Goal: Navigation & Orientation: Find specific page/section

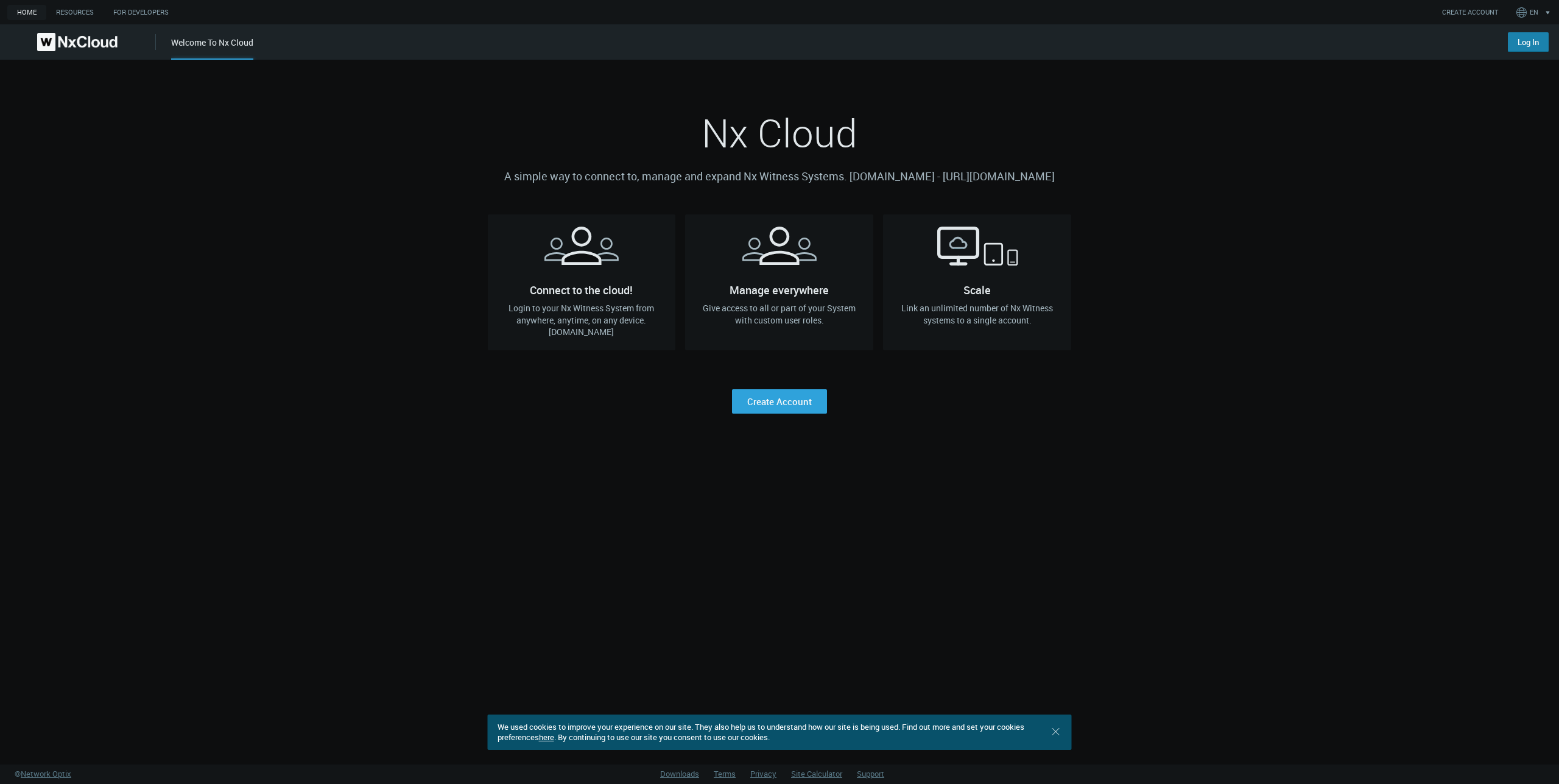
click at [1542, 40] on link "Log In" at bounding box center [1529, 42] width 41 height 19
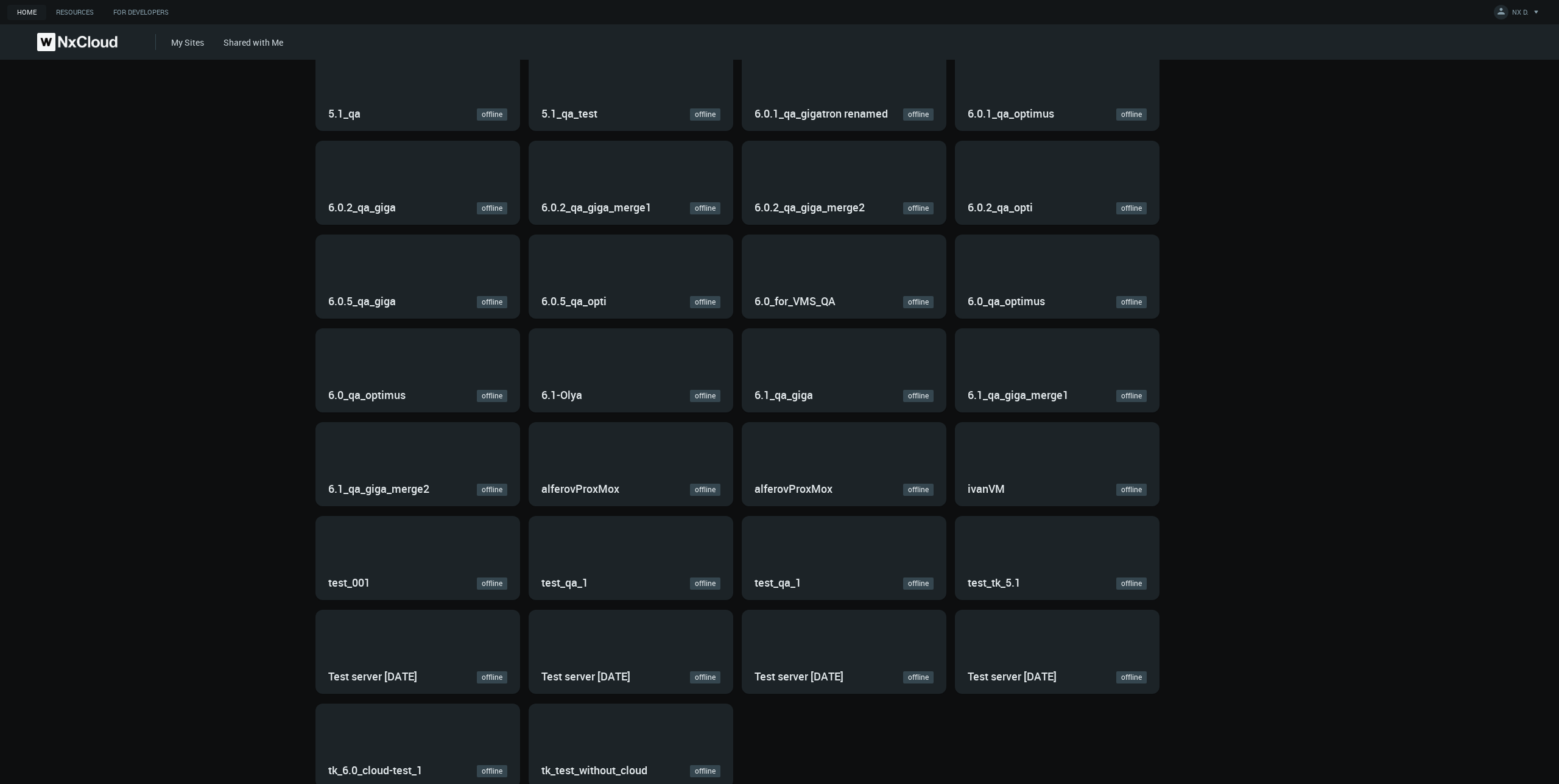
scroll to position [66, 0]
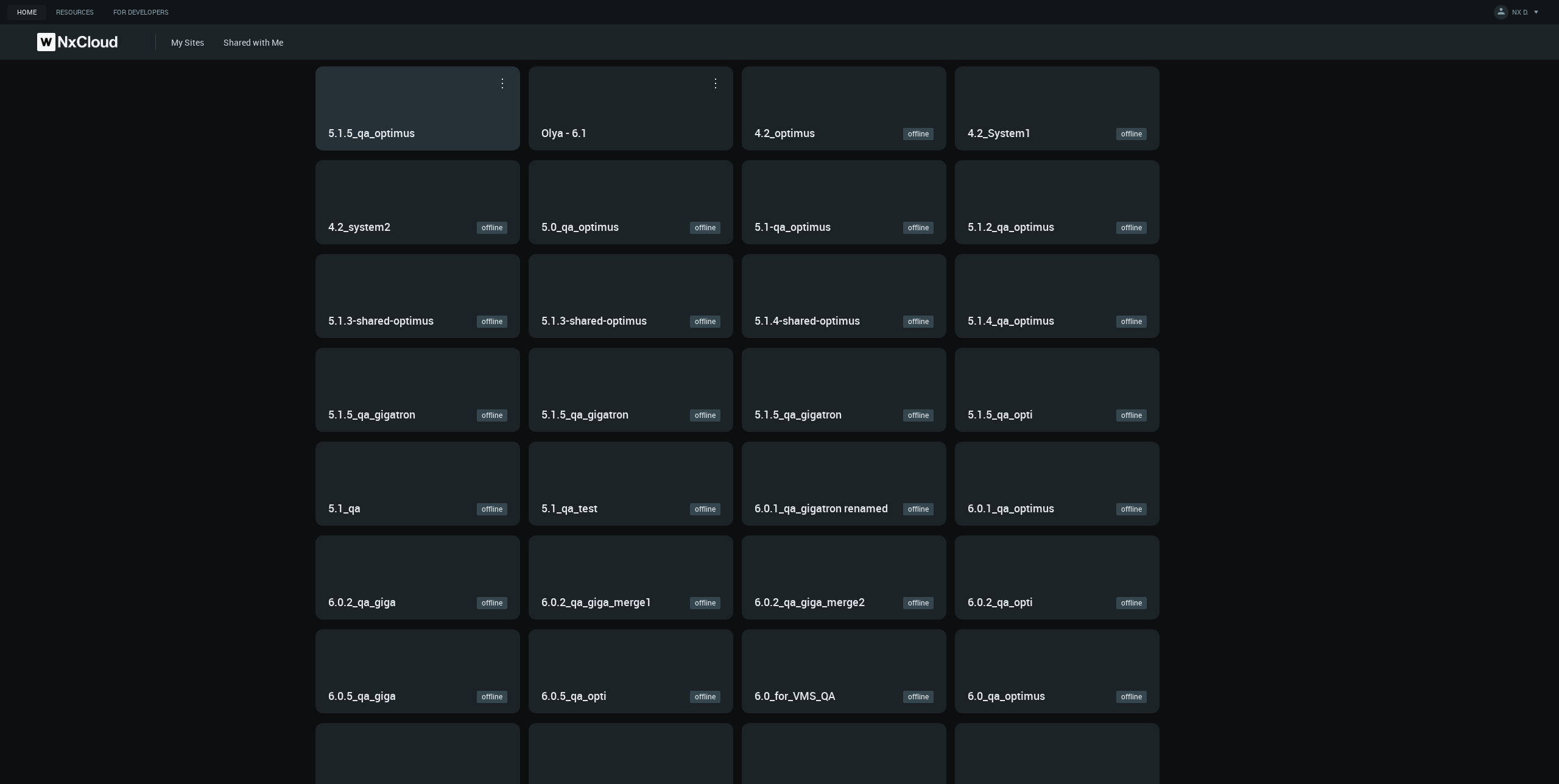
click at [447, 91] on div "5.1.5_qa_optimus" at bounding box center [418, 108] width 204 height 83
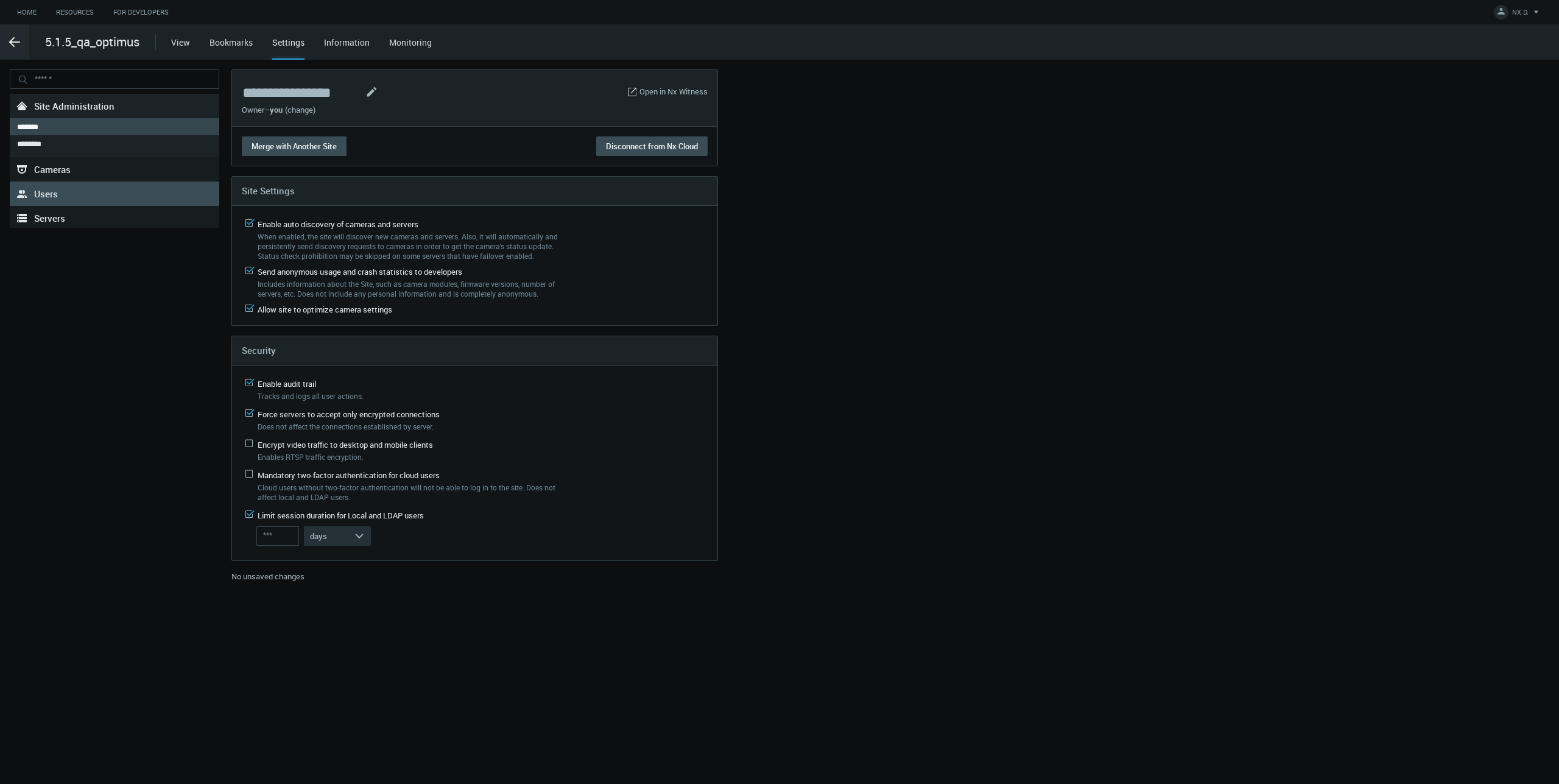
click at [131, 196] on link ".st0{fill-rule:evenodd;clip-rule:evenodd;fill:#2B383F;} Users" at bounding box center [115, 193] width 210 height 24
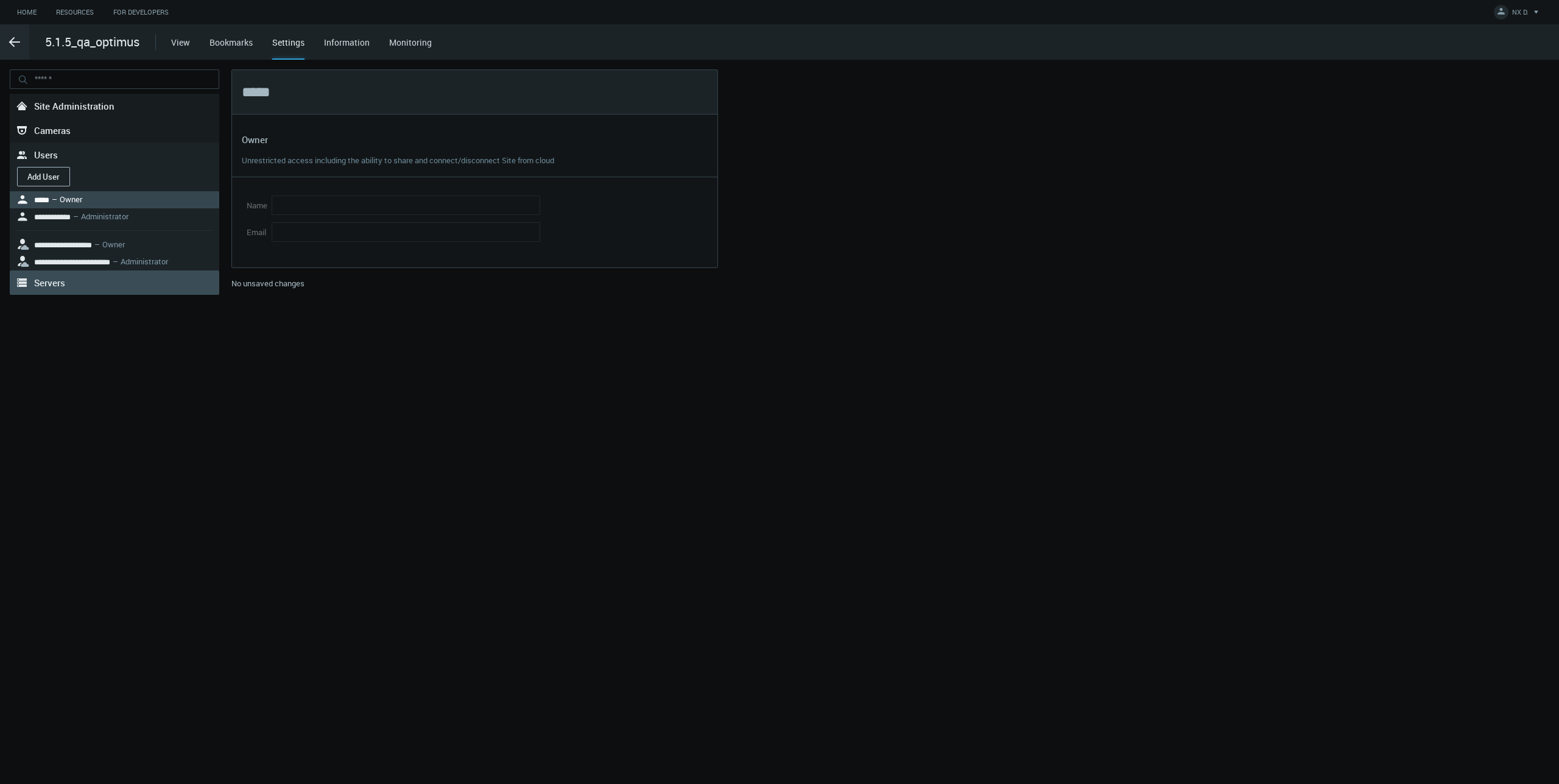
click at [139, 280] on link ".st0{fill-rule:evenodd;clip-rule:evenodd;fill:#2B383F;} Servers" at bounding box center [115, 282] width 210 height 24
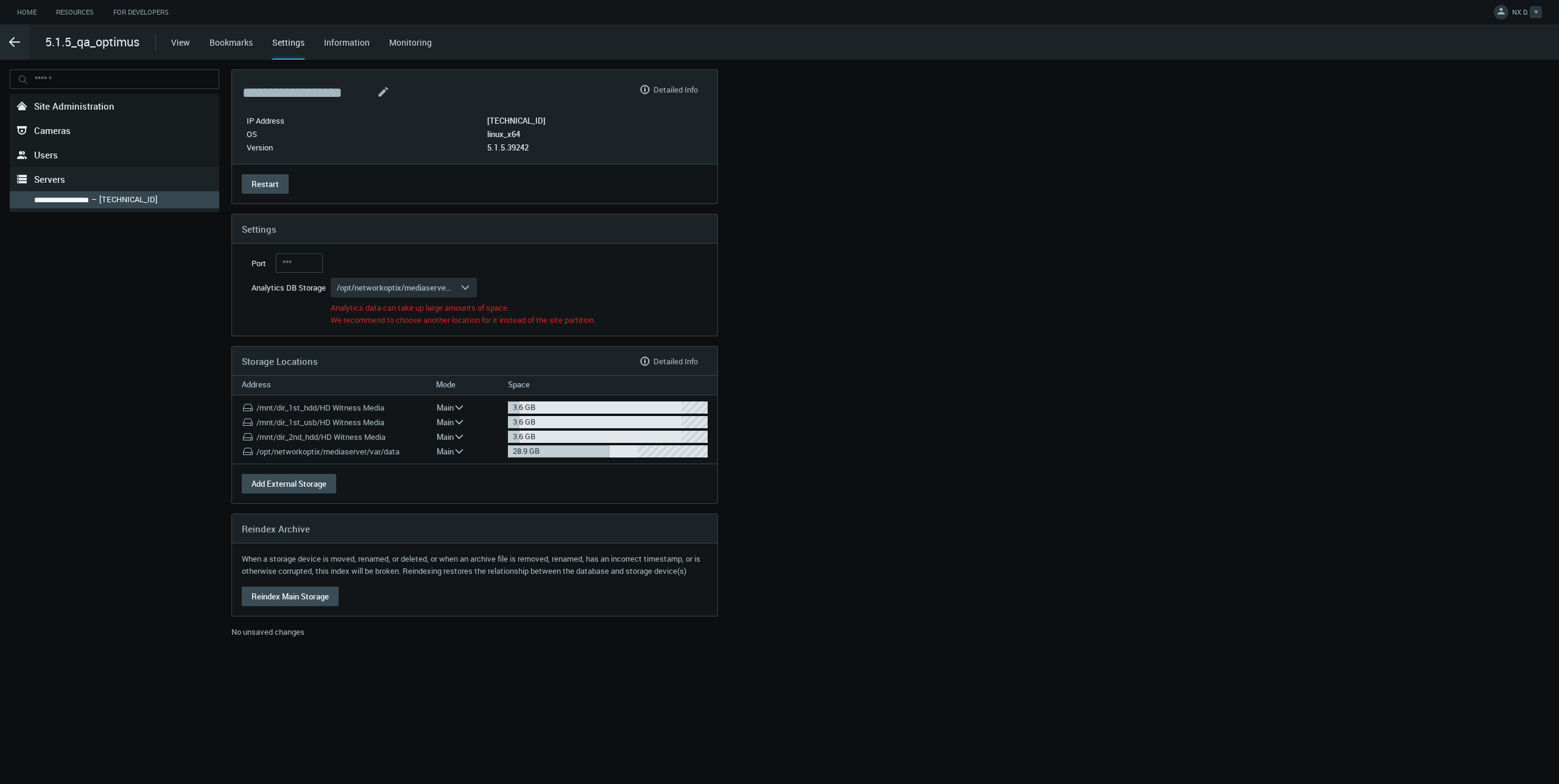
click at [1519, 16] on span "NX D." at bounding box center [1520, 14] width 16 height 14
click at [1513, 99] on link "Log Out" at bounding box center [1498, 99] width 117 height 16
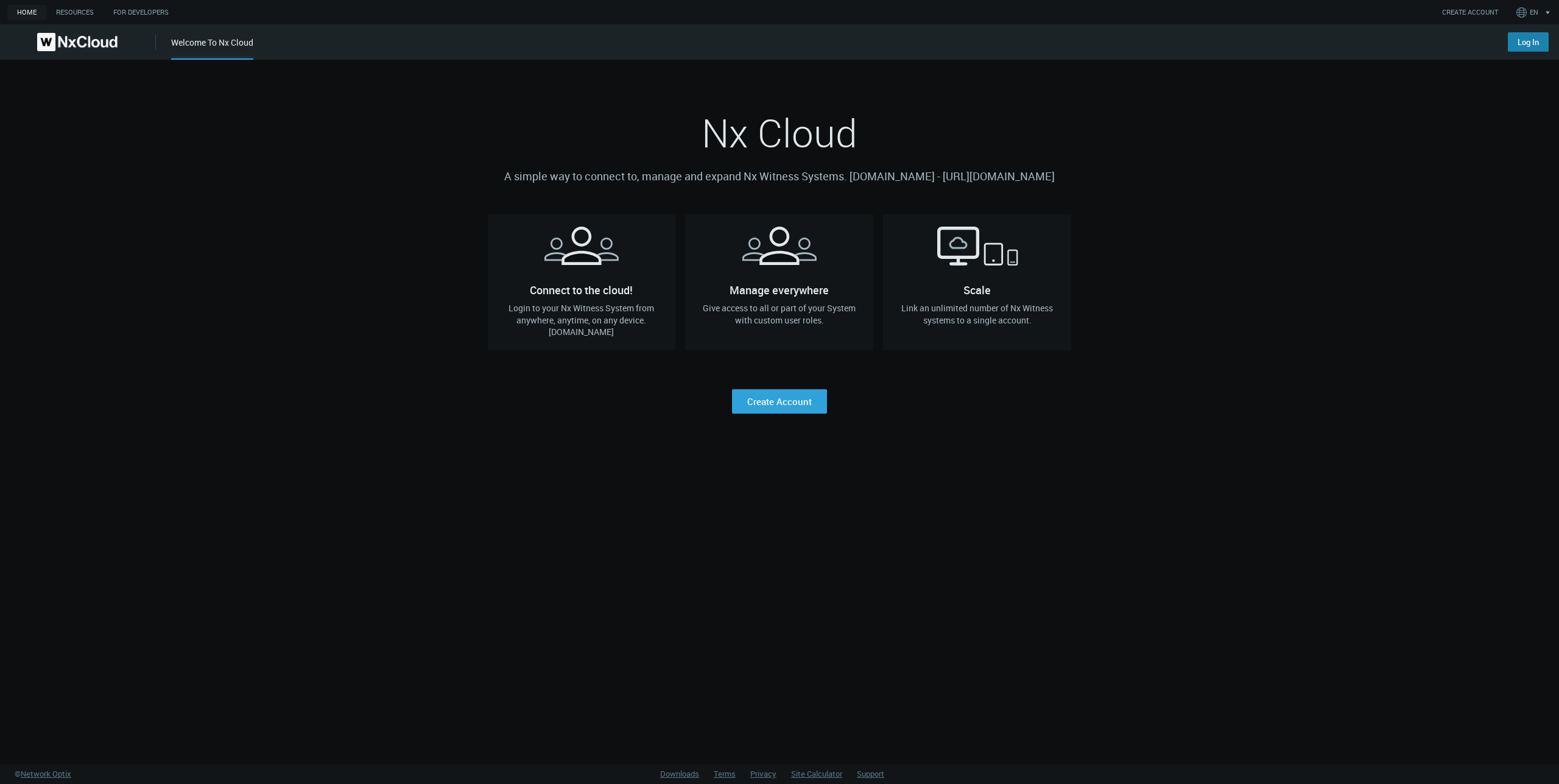
click at [1527, 40] on link "Log In" at bounding box center [1529, 42] width 41 height 19
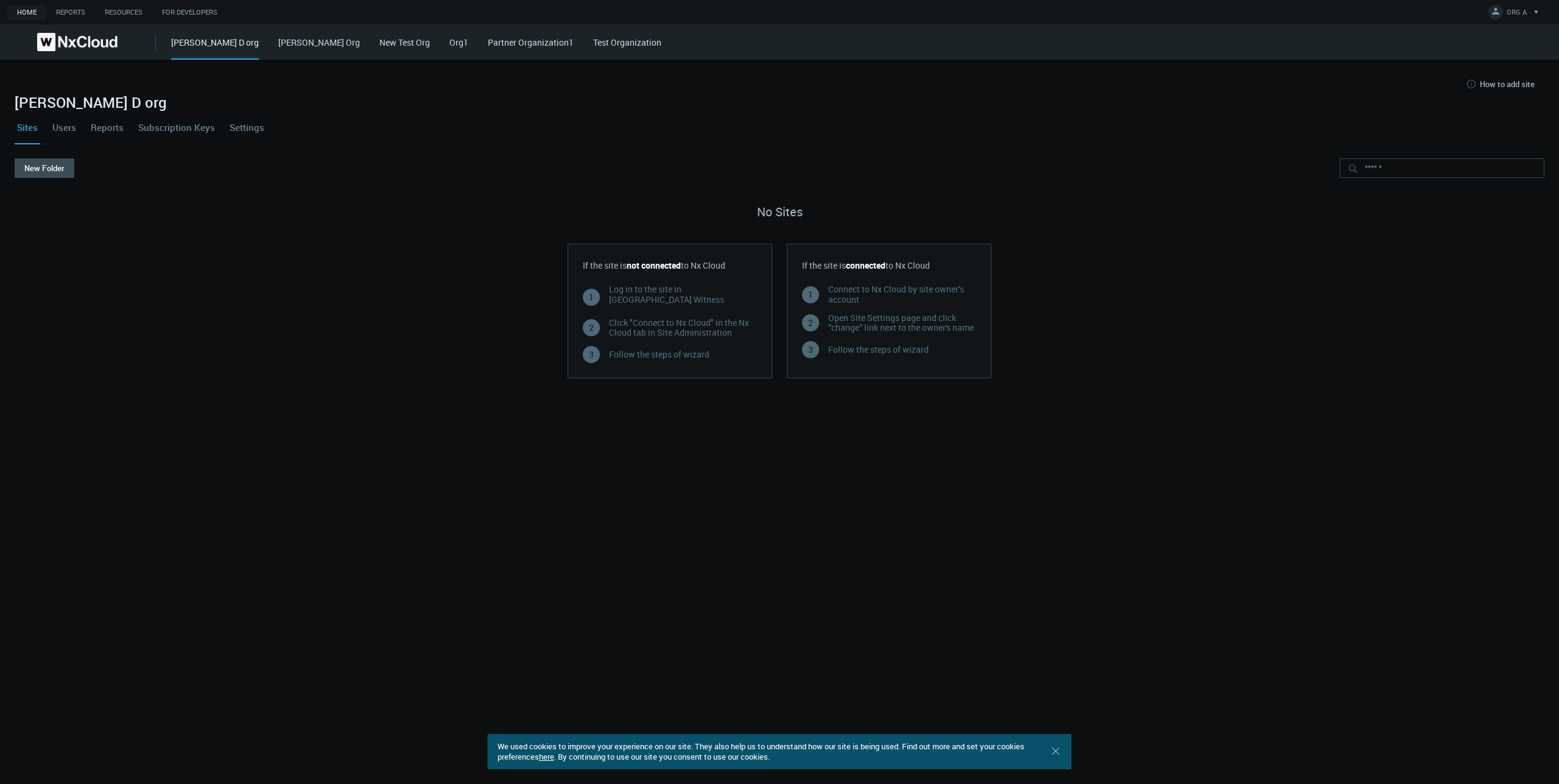
click at [278, 44] on link "[PERSON_NAME] Org" at bounding box center [319, 42] width 82 height 12
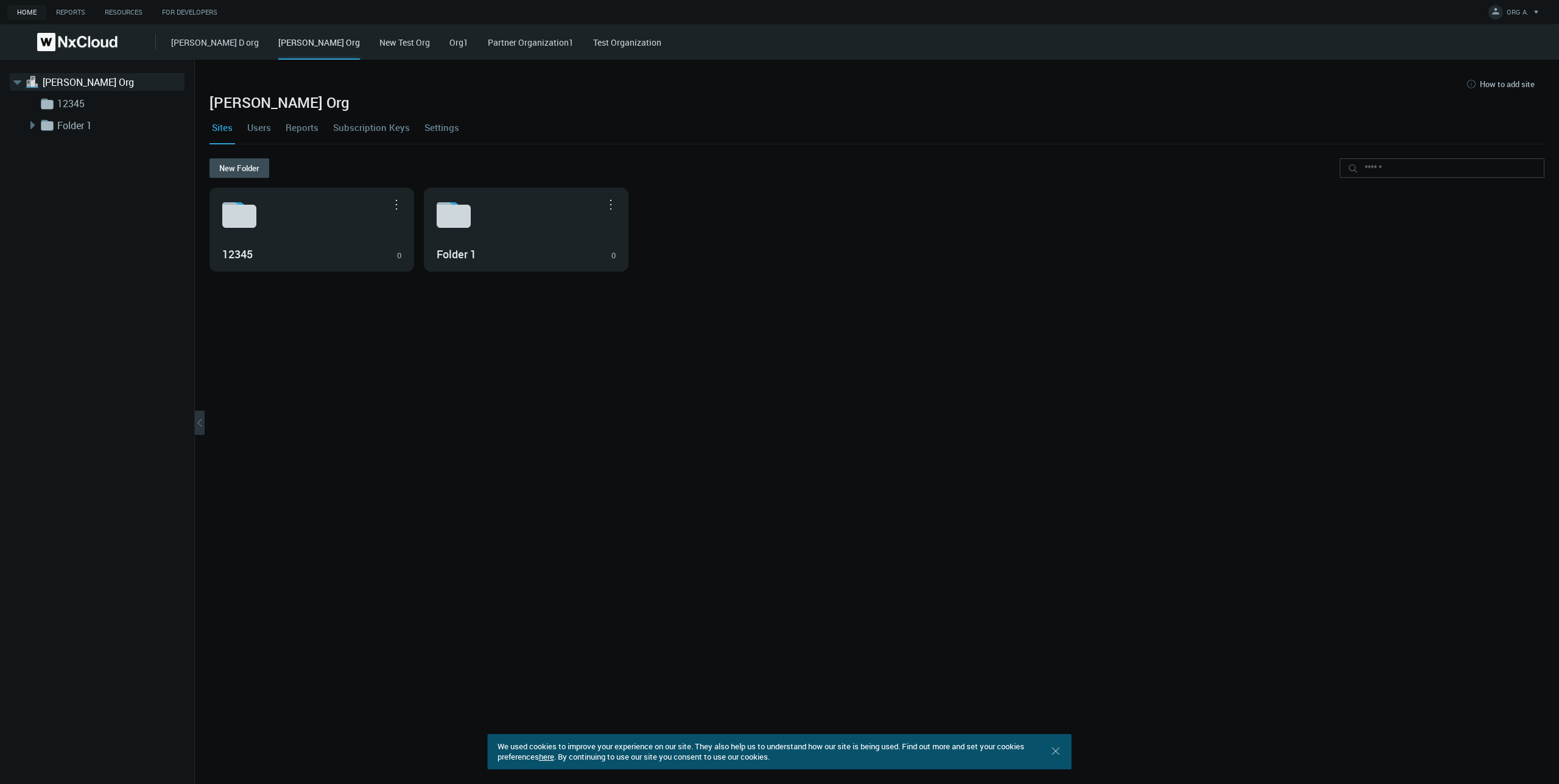
click at [379, 48] on link "New Test Org" at bounding box center [404, 42] width 51 height 12
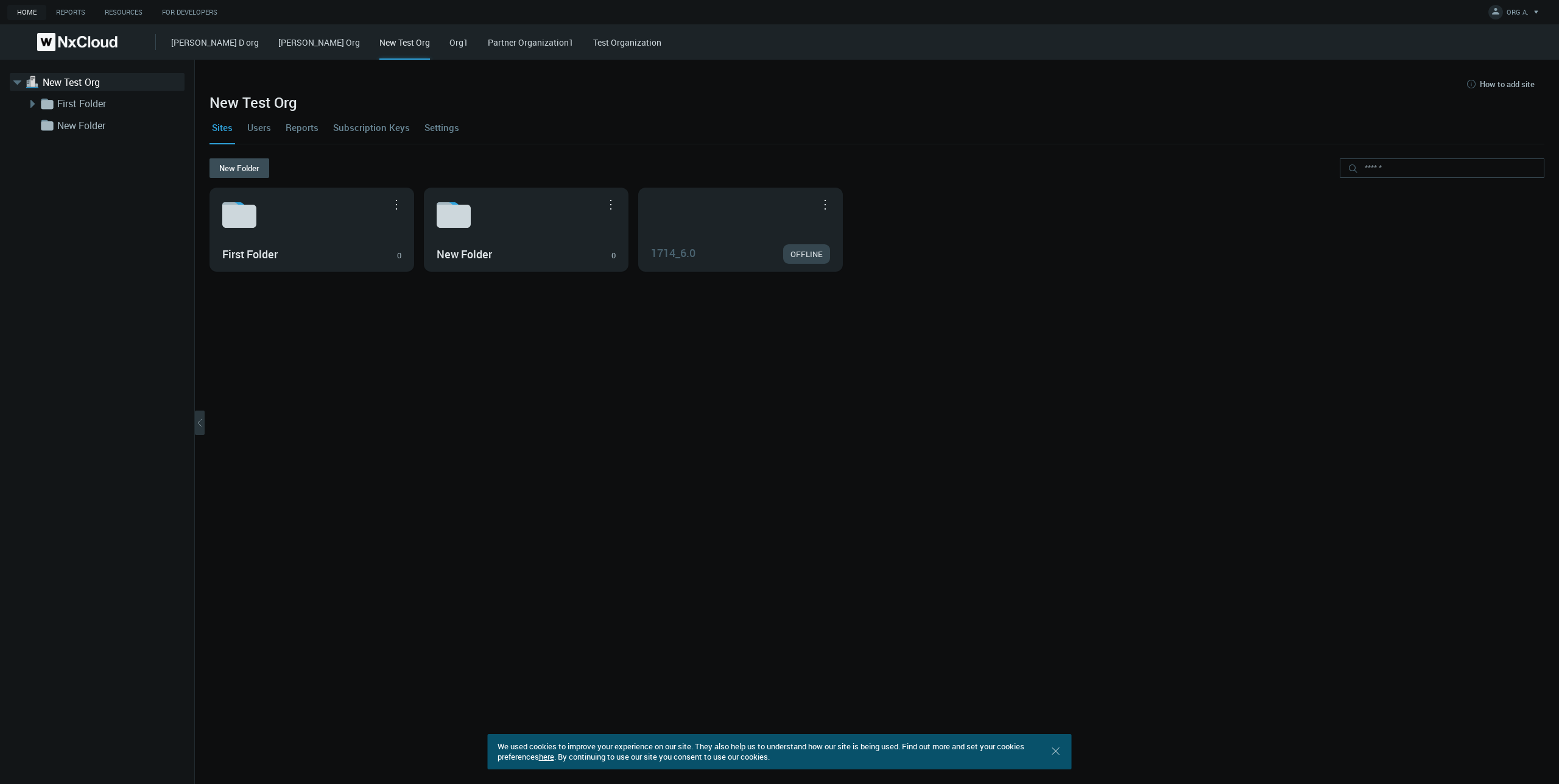
click at [383, 51] on div "Iryna D org Iryna Org New Test Org Org1 Partner Organization1 Test Organization" at bounding box center [865, 41] width 1388 height 35
click at [449, 47] on link "Org1" at bounding box center [459, 42] width 19 height 12
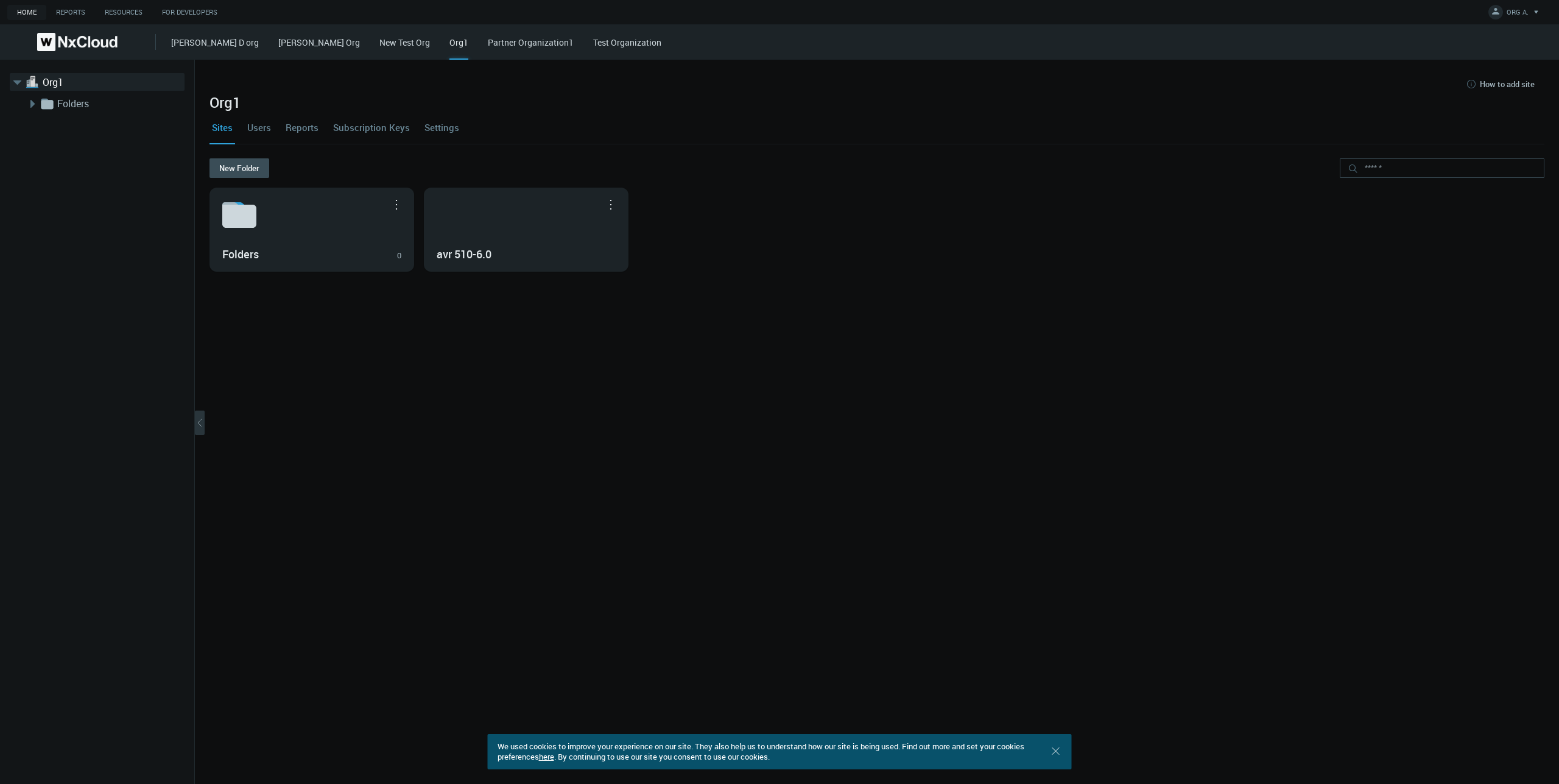
click at [488, 47] on link "Partner Organization1" at bounding box center [531, 42] width 86 height 12
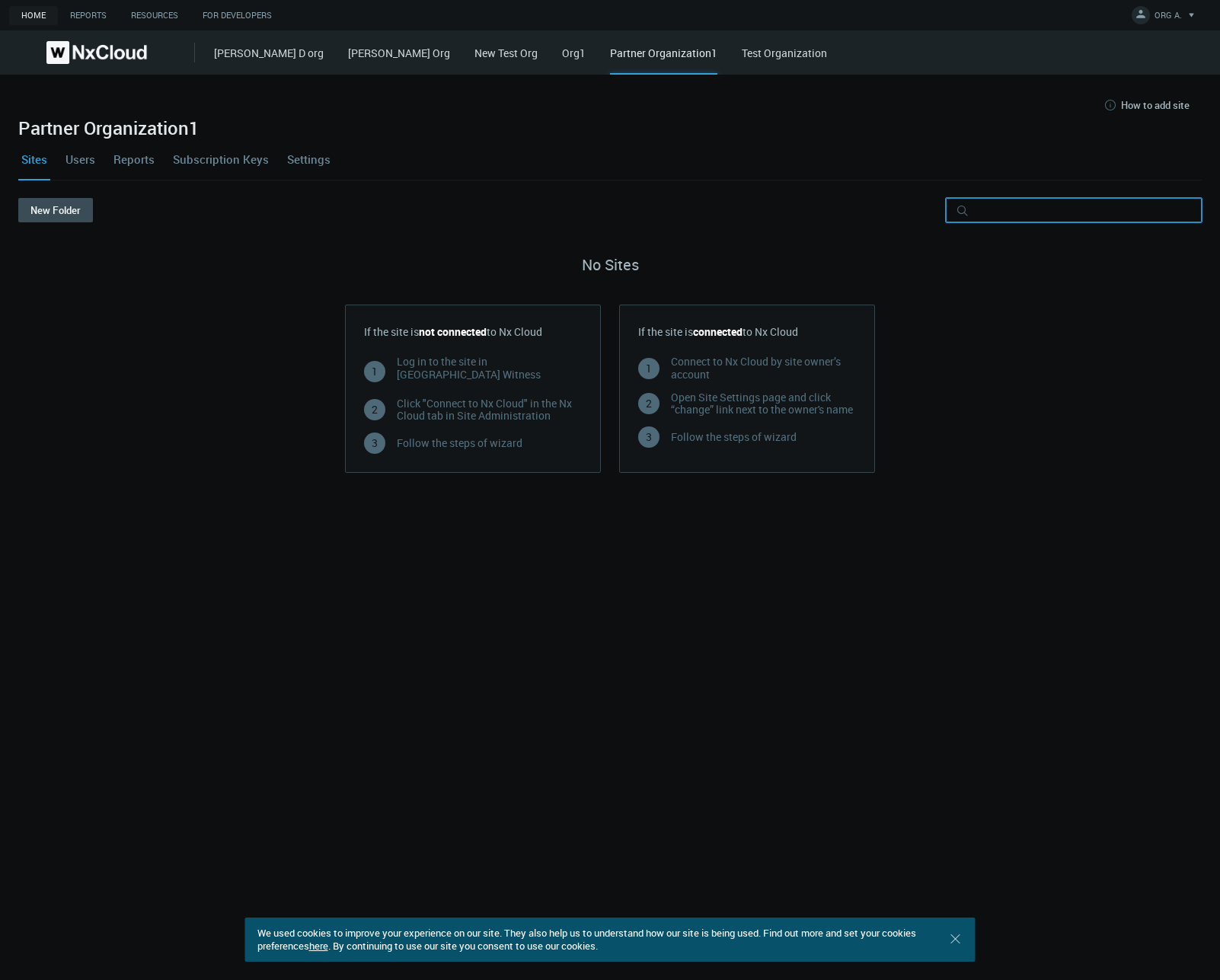
click at [1040, 217] on input "text" at bounding box center [1072, 210] width 255 height 24
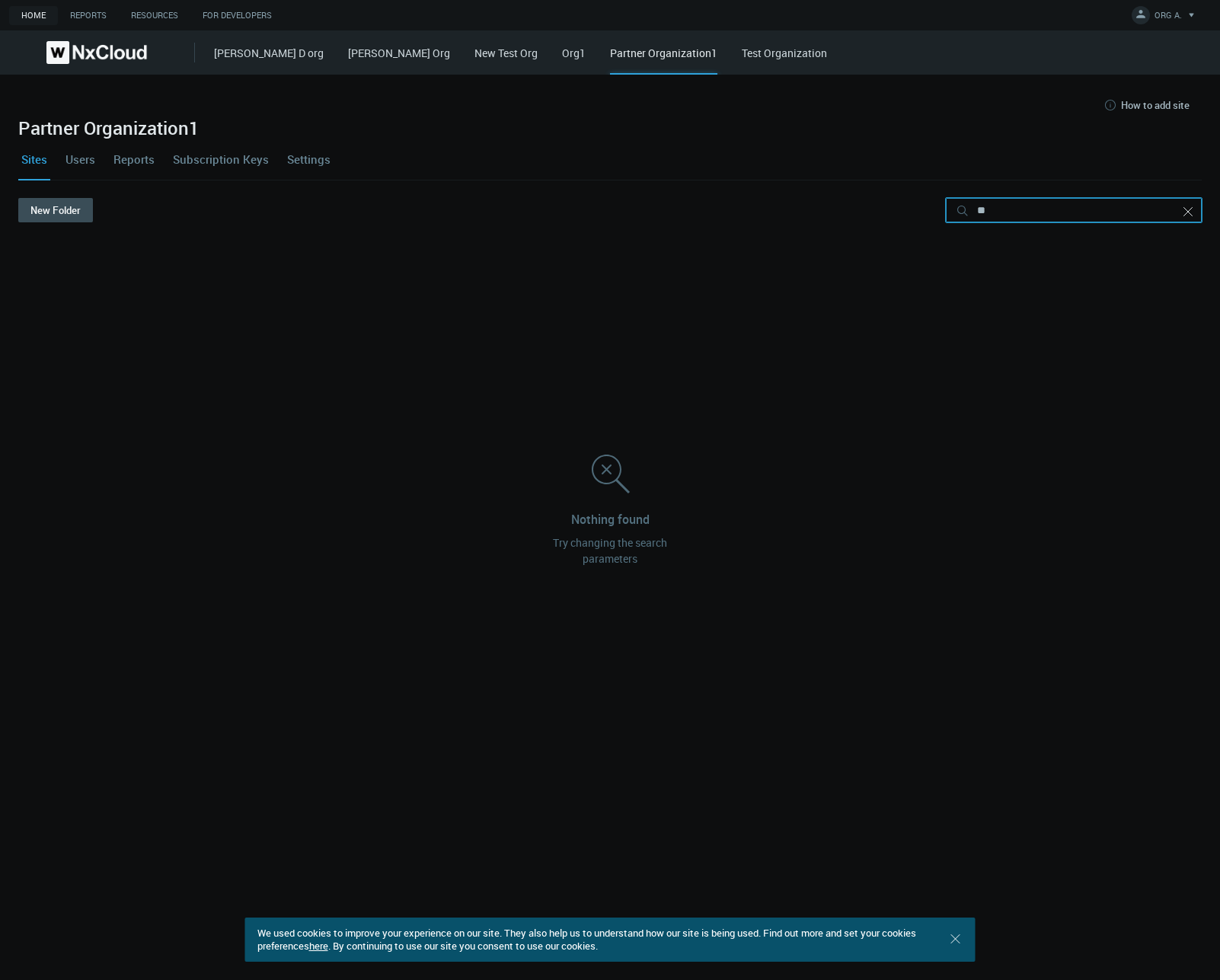
type input "*"
